Goal: Task Accomplishment & Management: Manage account settings

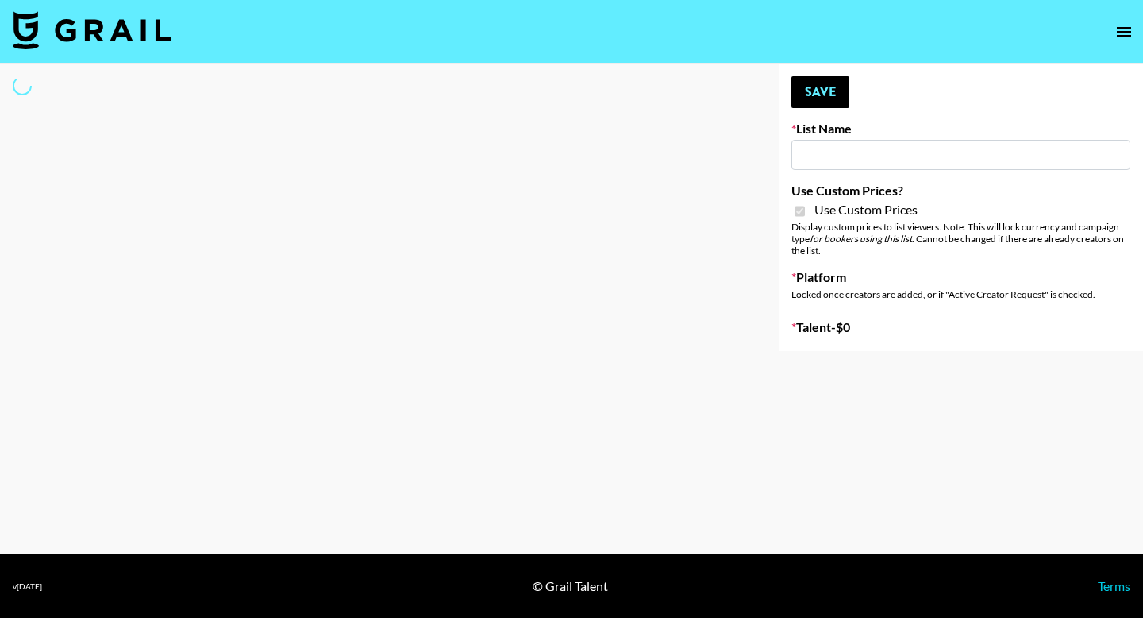
type input "Gensmo (Tiktok)"
checkbox input "true"
select select "Brand"
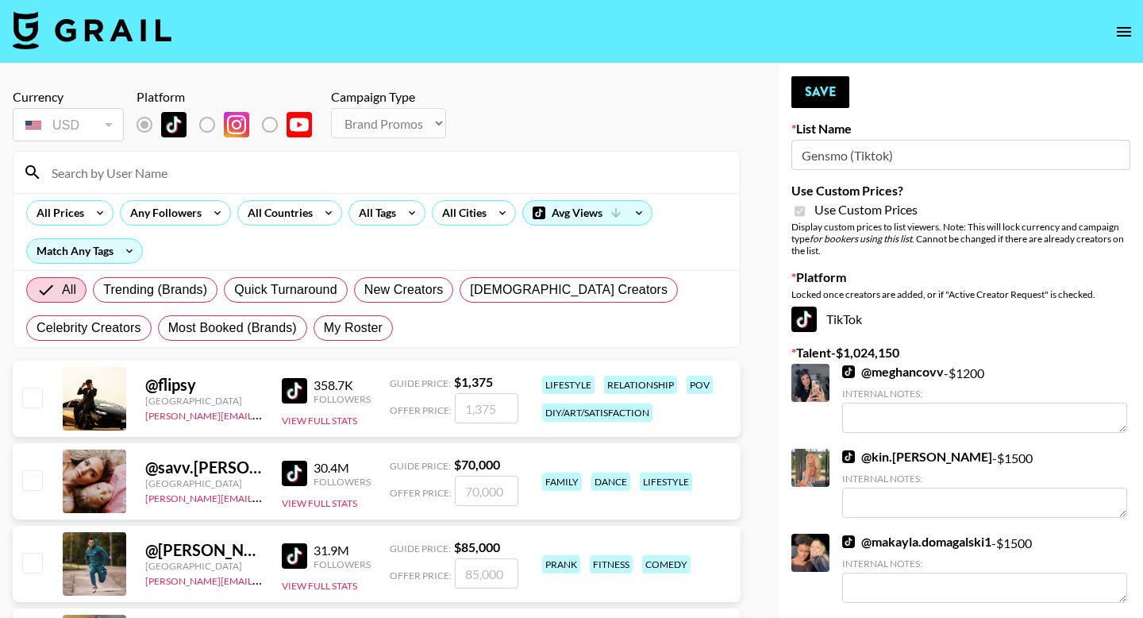
click at [237, 171] on input at bounding box center [386, 172] width 688 height 25
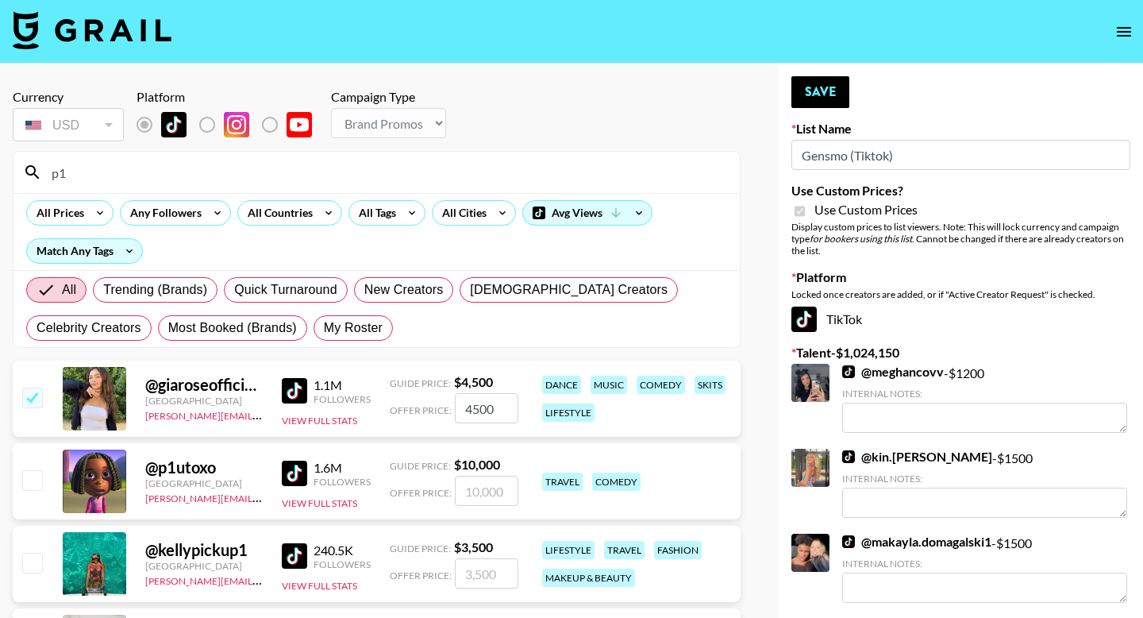
type input "p1"
click at [38, 474] on input "checkbox" at bounding box center [31, 479] width 19 height 19
checkbox input "true"
type input "10000"
click at [164, 182] on input "p1" at bounding box center [386, 172] width 688 height 25
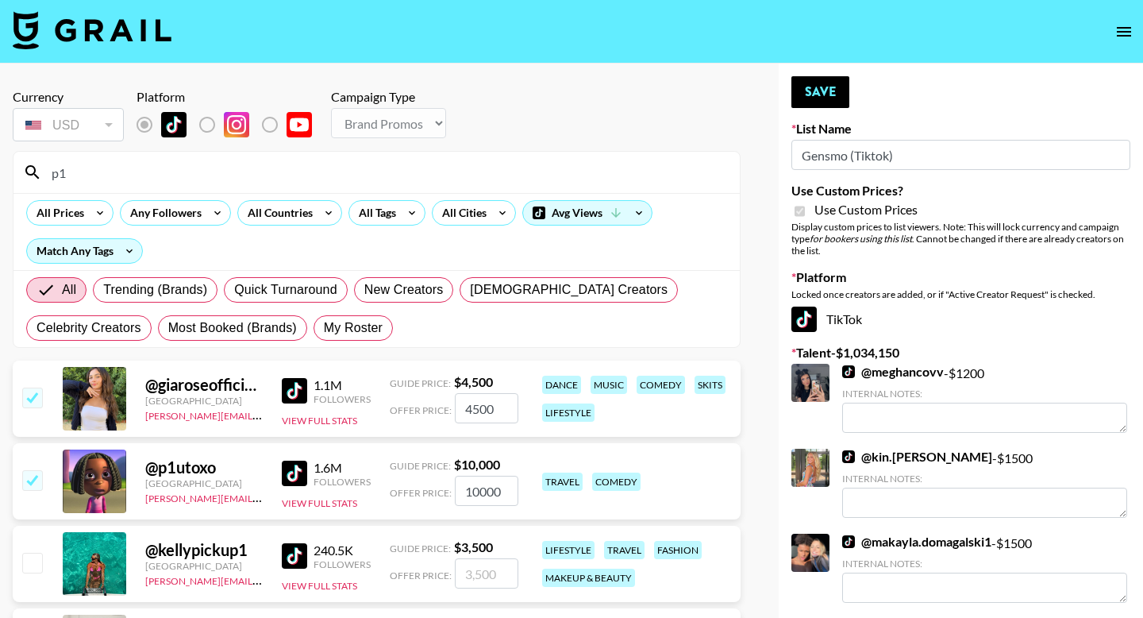
drag, startPoint x: 144, startPoint y: 167, endPoint x: 19, endPoint y: 162, distance: 125.5
click at [19, 162] on div "p1" at bounding box center [376, 172] width 726 height 41
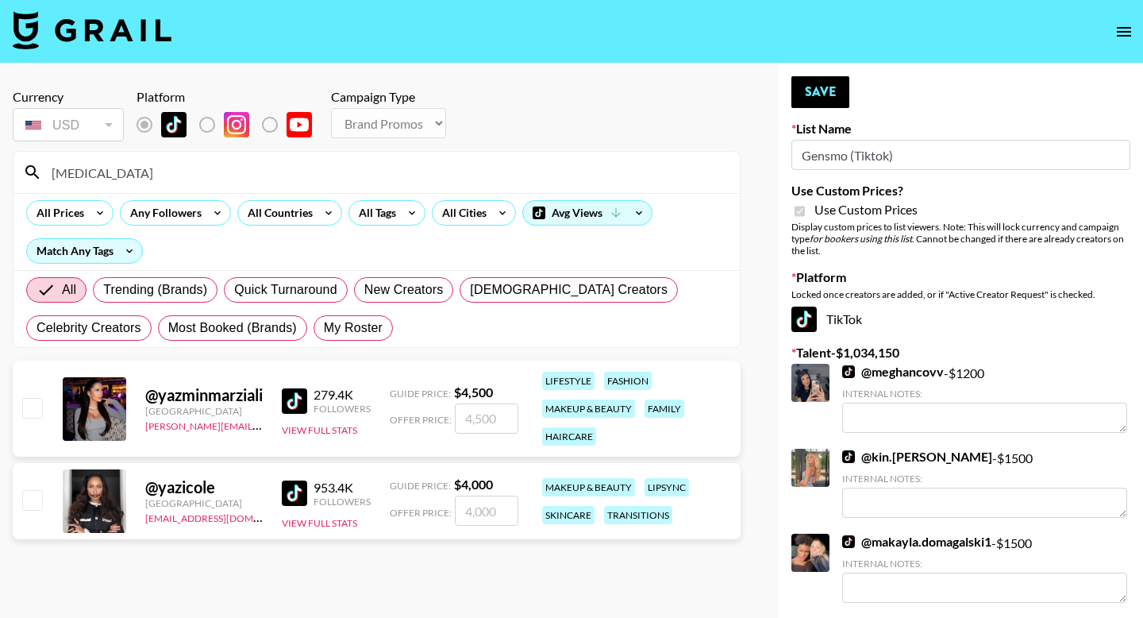
type input "yaz"
click at [37, 404] on input "checkbox" at bounding box center [31, 407] width 19 height 19
checkbox input "true"
type input "4500"
click at [802, 93] on button "Save" at bounding box center [820, 92] width 58 height 32
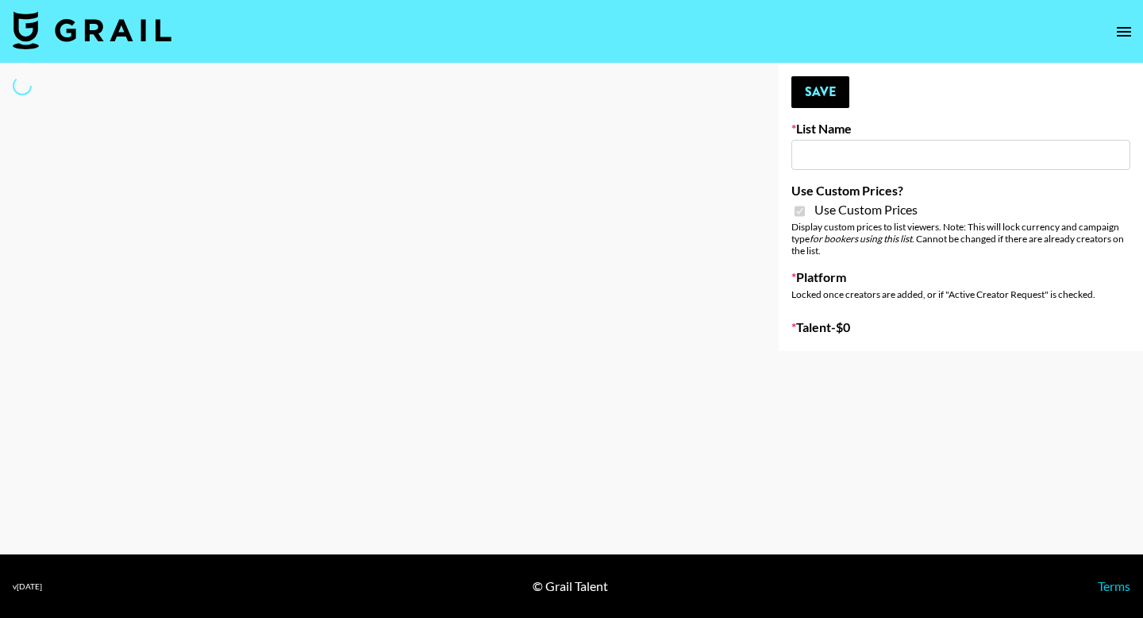
type input "Gensmo (IG)"
checkbox input "true"
select select "Brand"
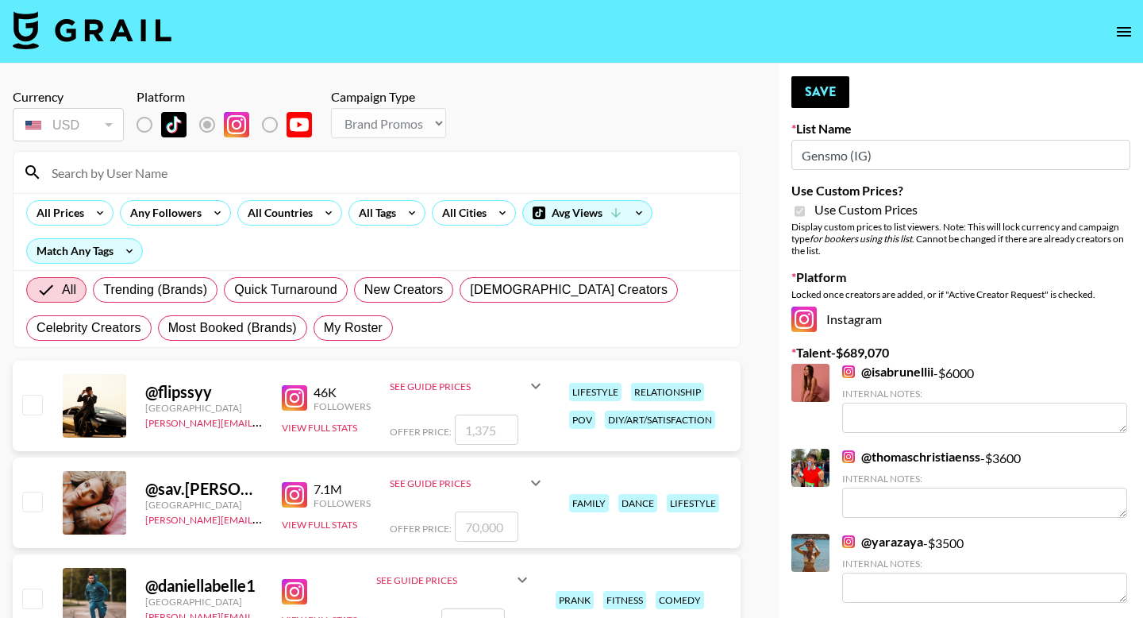
click at [329, 176] on input at bounding box center [386, 172] width 688 height 25
type input "yaz"
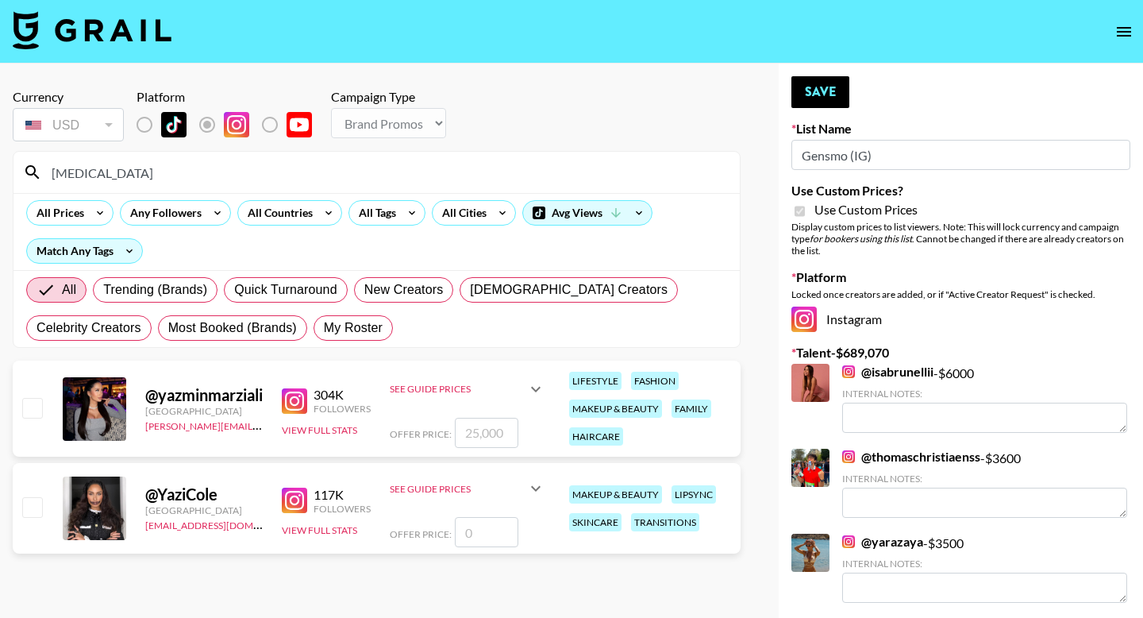
click at [36, 395] on div at bounding box center [31, 408] width 25 height 27
click at [38, 409] on input "checkbox" at bounding box center [31, 407] width 19 height 19
checkbox input "true"
type input "25000"
drag, startPoint x: 86, startPoint y: 175, endPoint x: 40, endPoint y: 169, distance: 45.7
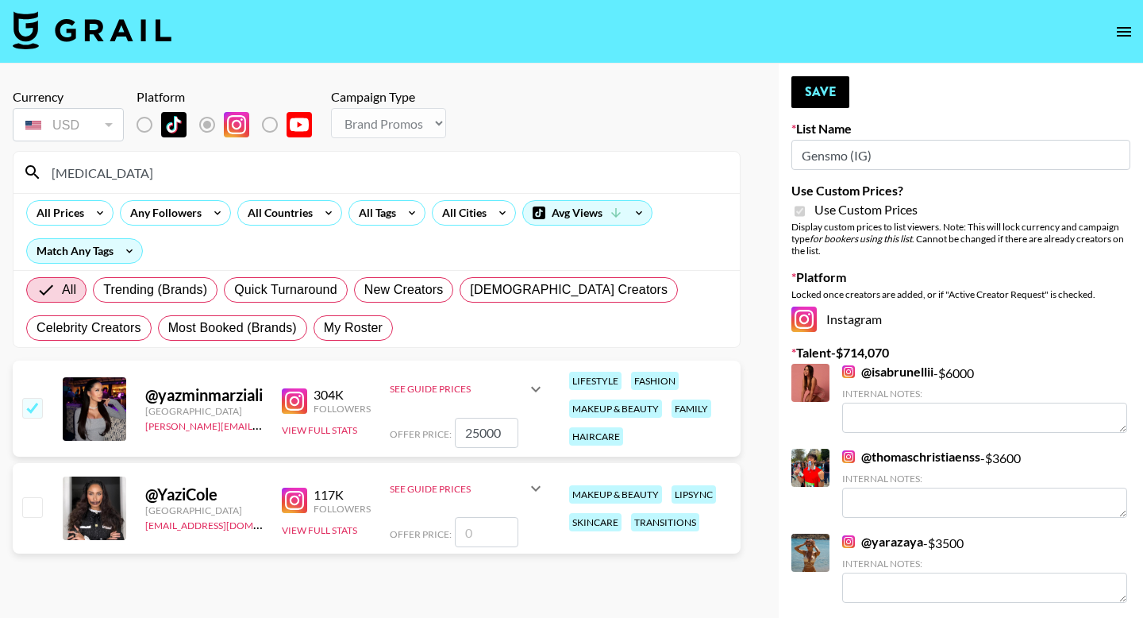
click at [40, 169] on div "yaz" at bounding box center [376, 172] width 726 height 41
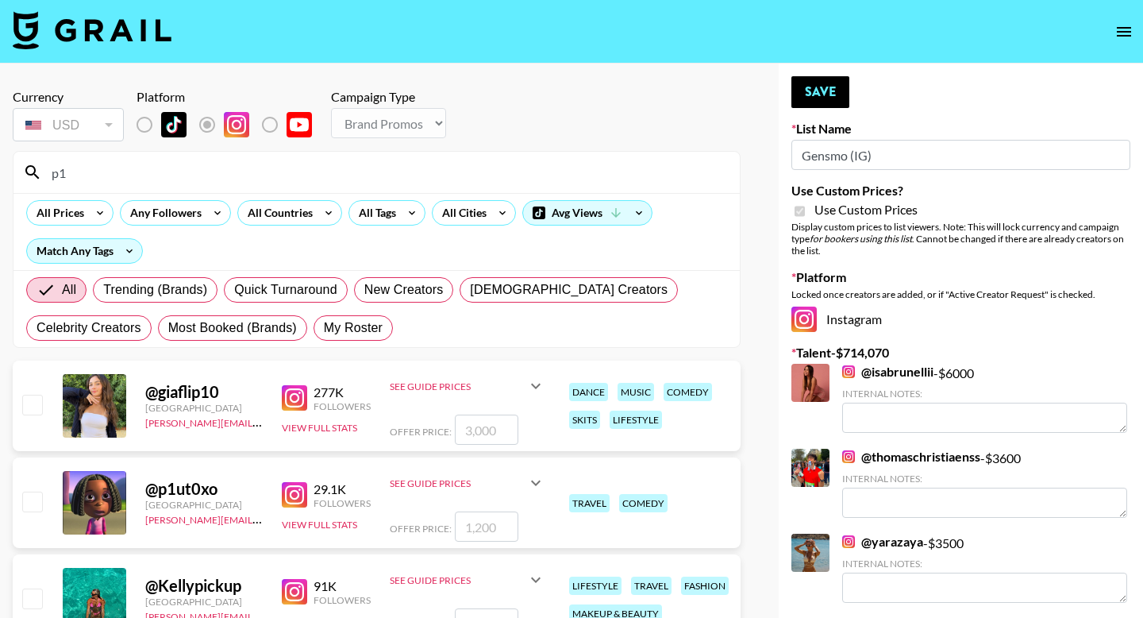
type input "p1"
click at [40, 498] on input "checkbox" at bounding box center [31, 500] width 19 height 19
checkbox input "true"
type input "1200"
click at [816, 86] on button "Save" at bounding box center [820, 92] width 58 height 32
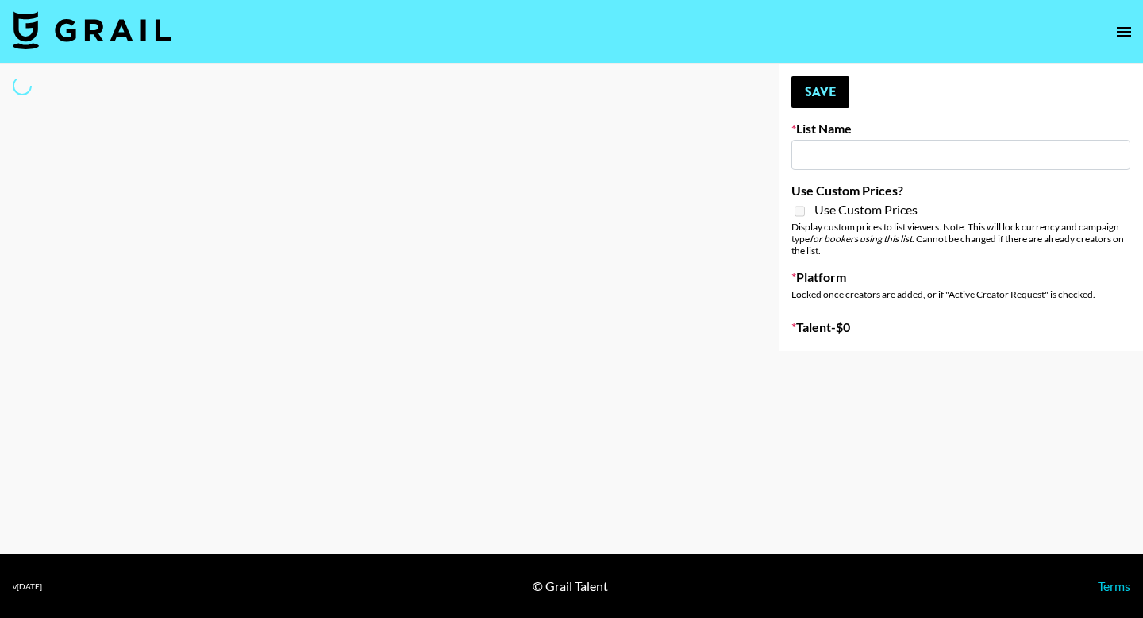
type input "Deebaby Song Promo"
select select "Song"
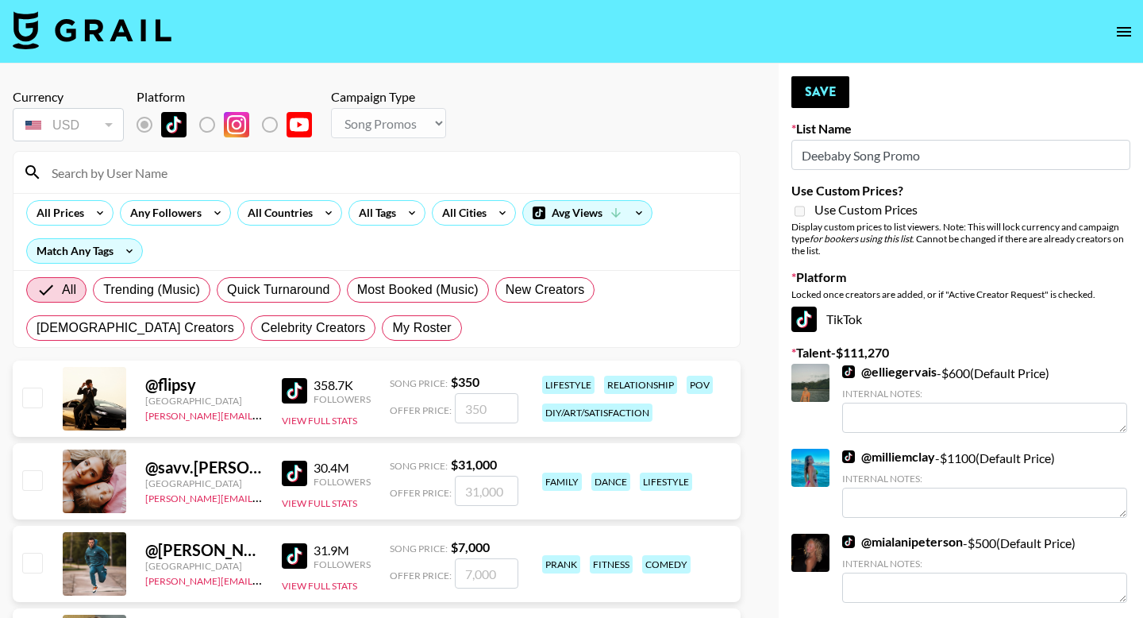
click at [217, 164] on input at bounding box center [386, 172] width 688 height 25
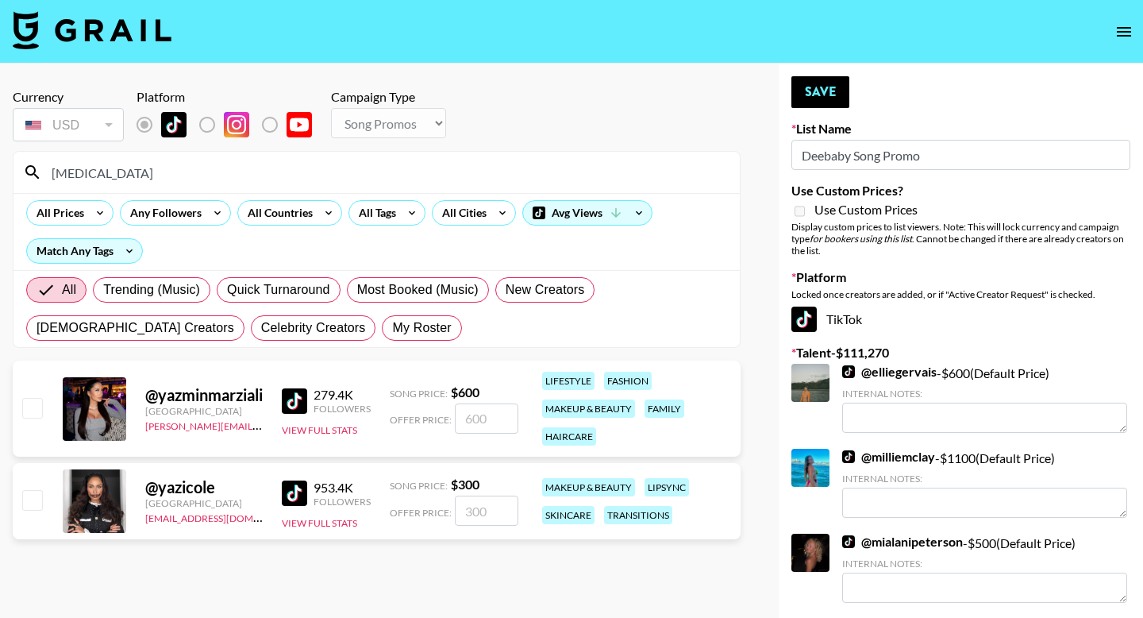
type input "yaz"
click at [33, 405] on input "checkbox" at bounding box center [31, 407] width 19 height 19
checkbox input "true"
type input "600"
click at [813, 84] on button "Save" at bounding box center [820, 92] width 58 height 32
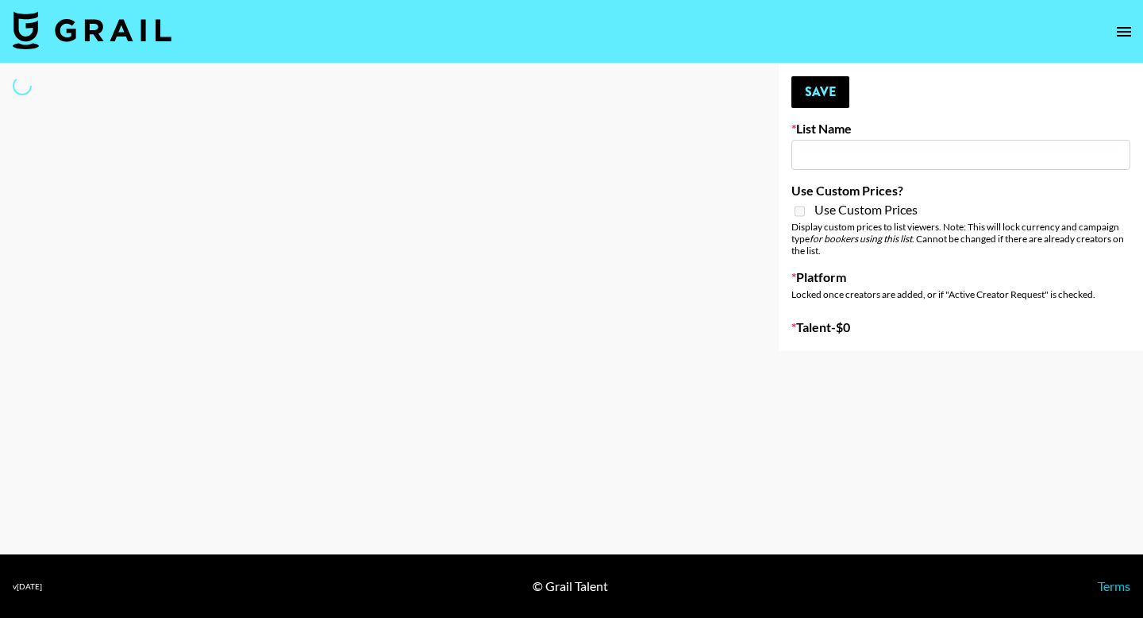
type input "IRL LA & NYC Activations - Diamond Cafe"
select select "Song"
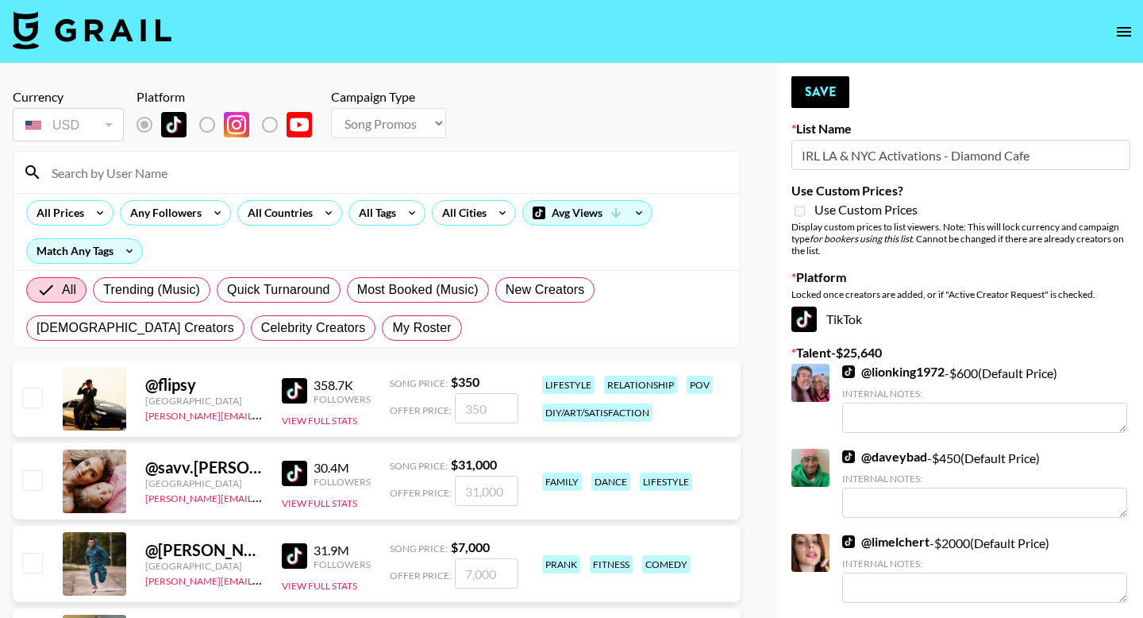
click at [343, 171] on input at bounding box center [386, 172] width 688 height 25
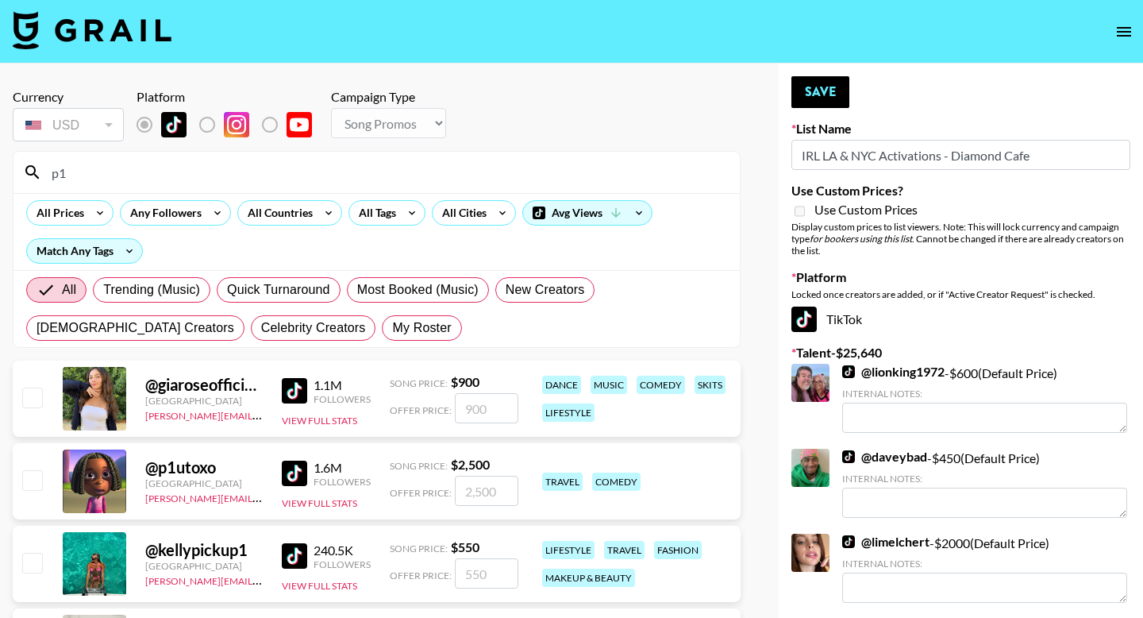
type input "p1"
click at [35, 470] on input "checkbox" at bounding box center [31, 479] width 19 height 19
checkbox input "true"
type input "2500"
click at [810, 91] on button "Save" at bounding box center [820, 92] width 58 height 32
